Goal: Find specific page/section: Find specific page/section

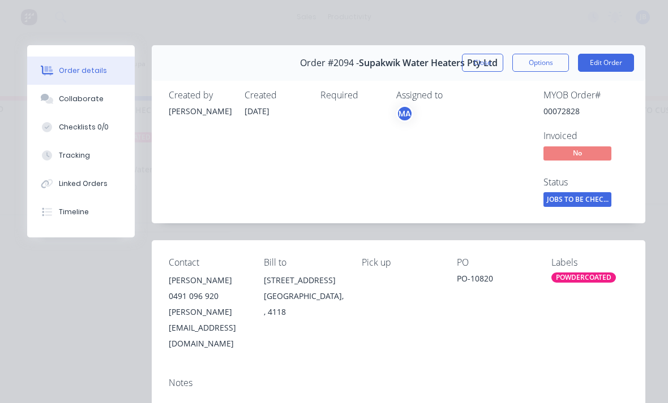
scroll to position [328, 0]
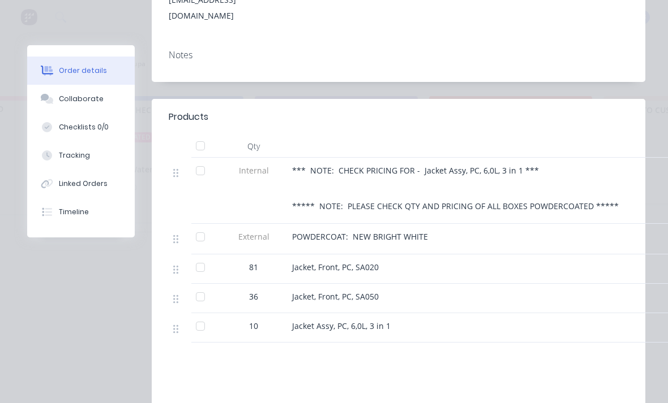
click at [201, 286] on div at bounding box center [200, 297] width 23 height 23
click at [194, 315] on div at bounding box center [200, 326] width 23 height 23
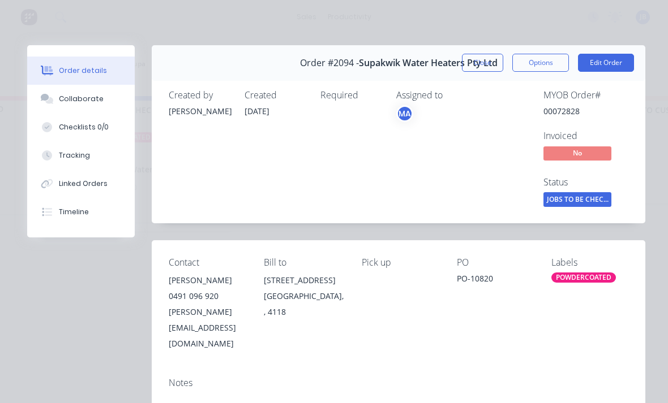
scroll to position [0, 0]
click at [68, 173] on button "Linked Orders" at bounding box center [80, 184] width 107 height 28
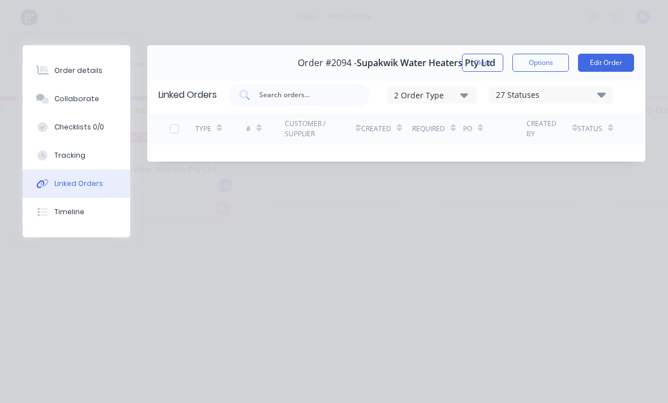
click at [59, 151] on div "Tracking" at bounding box center [69, 155] width 31 height 10
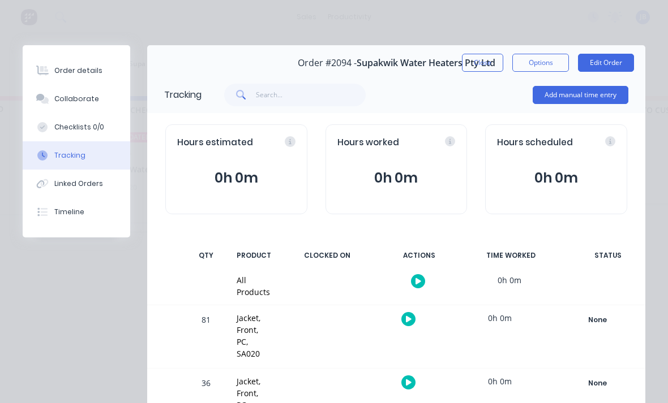
click at [486, 58] on button "Close" at bounding box center [482, 63] width 41 height 18
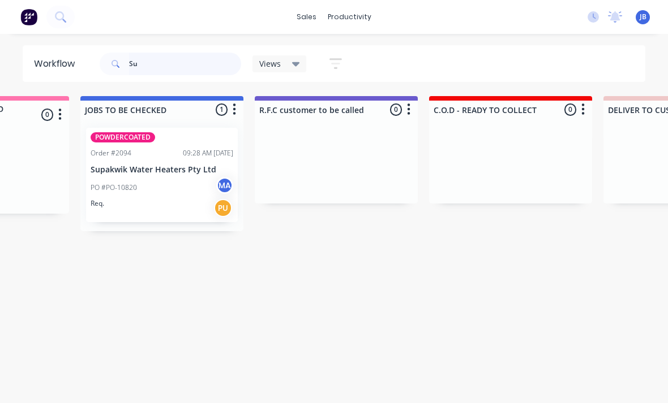
type input "S"
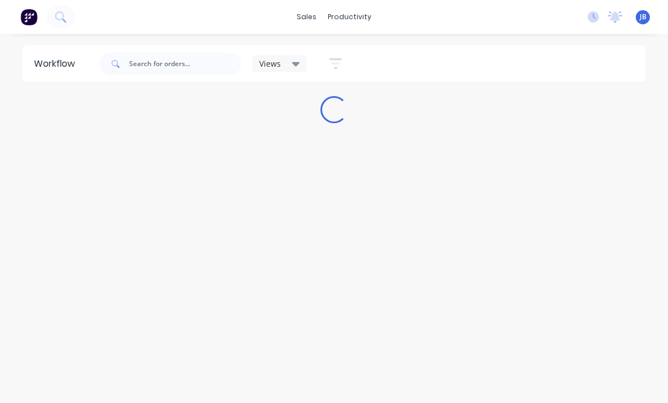
scroll to position [14, 0]
click at [156, 74] on input "text" at bounding box center [185, 64] width 112 height 23
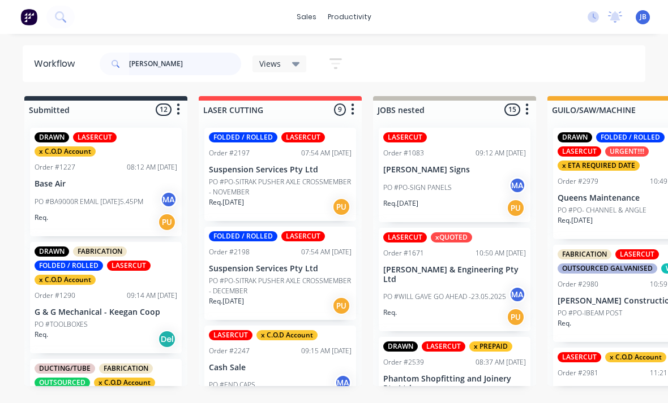
click at [187, 64] on input "[PERSON_NAME]" at bounding box center [185, 64] width 112 height 23
type input "[PERSON_NAME]"
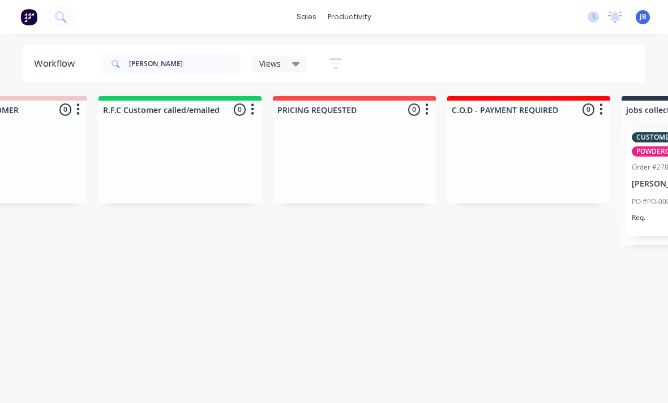
scroll to position [14, 2368]
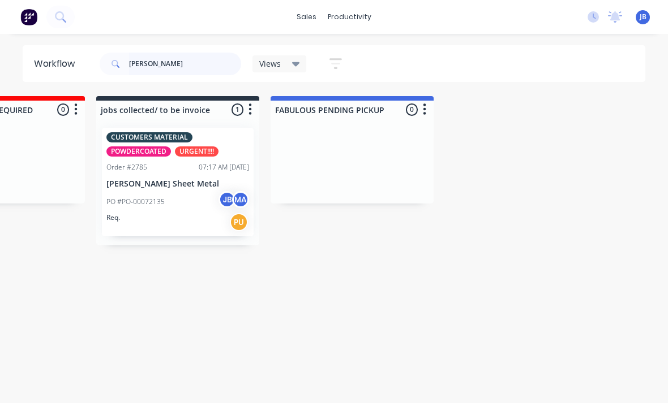
click at [156, 64] on input "[PERSON_NAME]" at bounding box center [185, 64] width 112 height 23
click at [144, 57] on input "[PERSON_NAME]" at bounding box center [185, 64] width 112 height 23
click at [144, 56] on input "[PERSON_NAME]" at bounding box center [185, 64] width 112 height 23
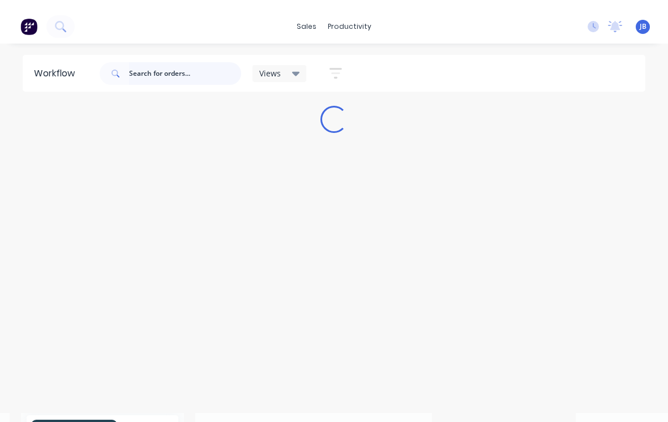
scroll to position [0, 0]
